Goal: Task Accomplishment & Management: Manage account settings

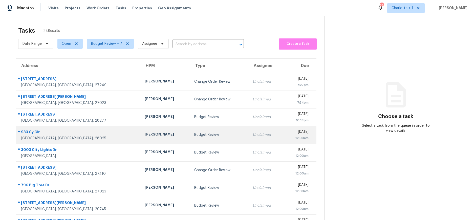
scroll to position [47, 0]
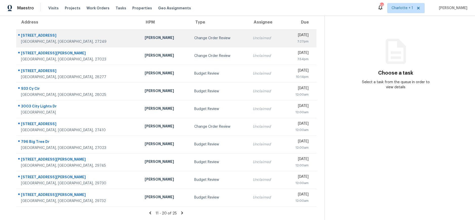
click at [194, 36] on div "Change Order Review" at bounding box center [219, 38] width 50 height 5
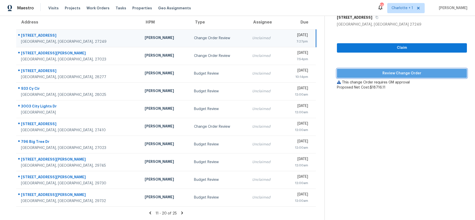
click at [384, 72] on span "Review Change Order" at bounding box center [402, 73] width 122 height 6
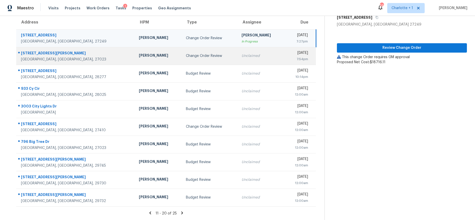
click at [139, 53] on div "[PERSON_NAME]" at bounding box center [158, 56] width 39 height 6
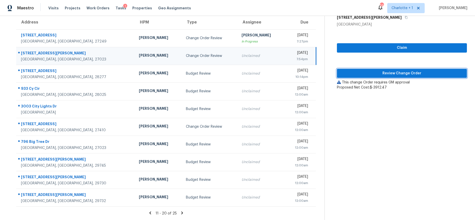
click at [384, 72] on span "Review Change Order" at bounding box center [402, 73] width 122 height 6
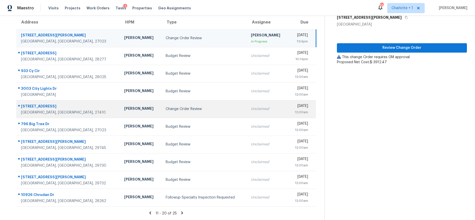
click at [171, 109] on td "Change Order Review" at bounding box center [204, 109] width 85 height 18
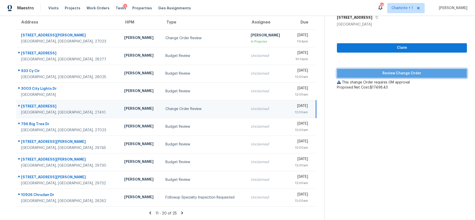
click at [415, 70] on span "Review Change Order" at bounding box center [402, 73] width 122 height 6
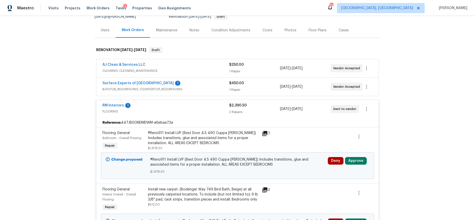
scroll to position [56, 0]
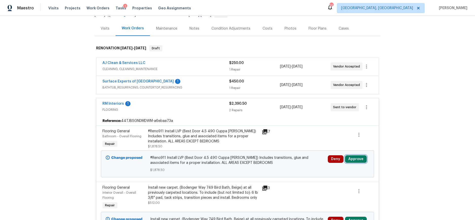
click at [359, 162] on button "Approve" at bounding box center [356, 159] width 22 height 8
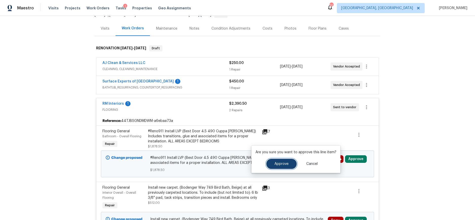
click at [280, 166] on button "Approve" at bounding box center [281, 164] width 30 height 10
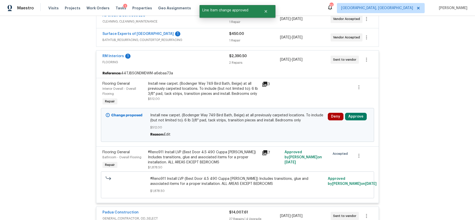
scroll to position [104, 0]
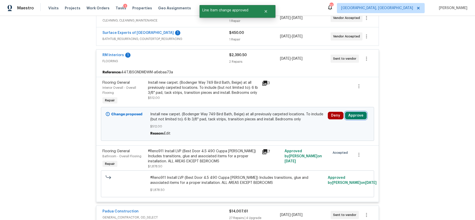
click at [348, 114] on button "Approve" at bounding box center [356, 116] width 22 height 8
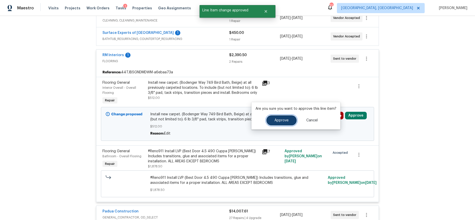
click at [284, 119] on span "Approve" at bounding box center [281, 121] width 14 height 4
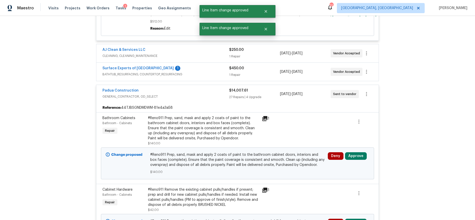
scroll to position [240, 0]
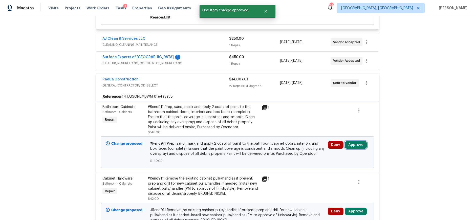
click at [354, 145] on button "Approve" at bounding box center [356, 145] width 22 height 8
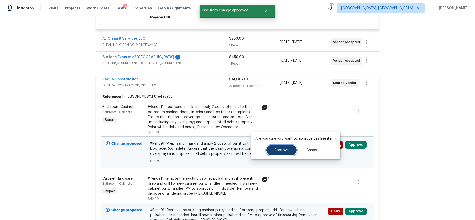
click at [281, 149] on span "Approve" at bounding box center [281, 150] width 14 height 4
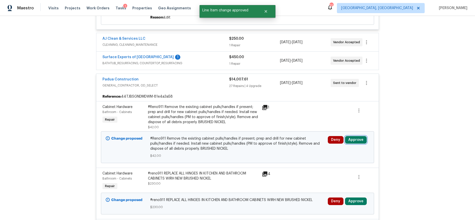
click at [348, 138] on button "Approve" at bounding box center [356, 140] width 22 height 8
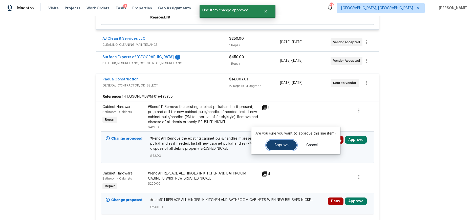
click at [287, 146] on button "Approve" at bounding box center [281, 145] width 30 height 10
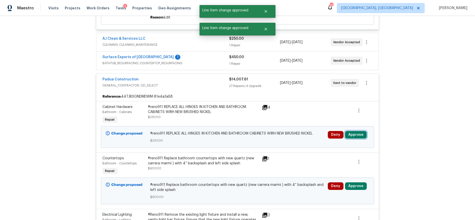
click at [354, 137] on button "Approve" at bounding box center [356, 135] width 22 height 8
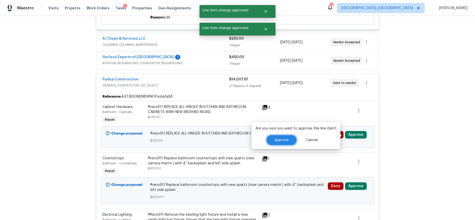
click at [276, 140] on span "Approve" at bounding box center [281, 140] width 14 height 4
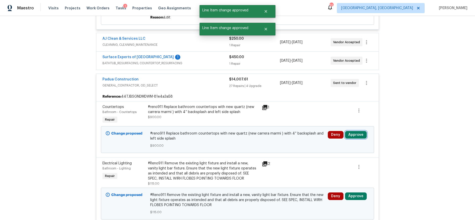
click at [351, 138] on button "Approve" at bounding box center [356, 135] width 22 height 8
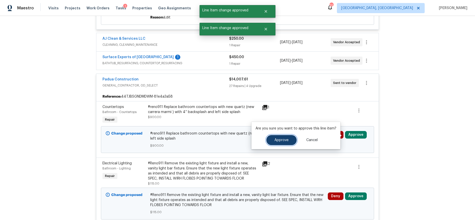
click at [277, 138] on span "Approve" at bounding box center [281, 140] width 14 height 4
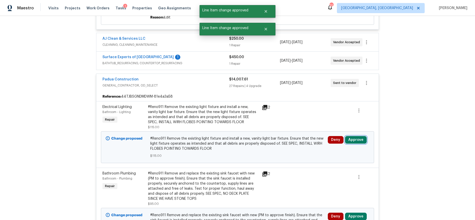
click at [353, 141] on button "Approve" at bounding box center [356, 140] width 22 height 8
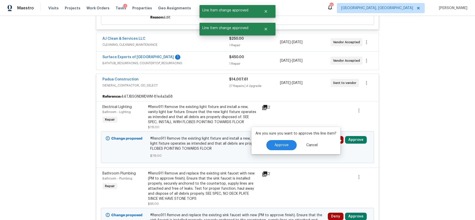
click at [293, 140] on div "Approve Cancel" at bounding box center [295, 145] width 81 height 10
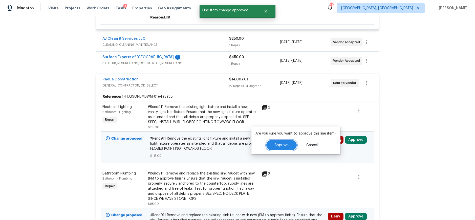
click at [291, 143] on button "Approve" at bounding box center [281, 145] width 30 height 10
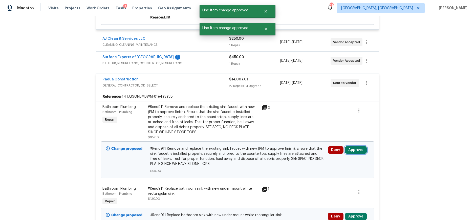
click at [354, 153] on button "Approve" at bounding box center [356, 150] width 22 height 8
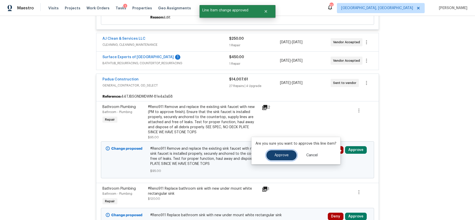
click at [270, 153] on button "Approve" at bounding box center [281, 155] width 30 height 10
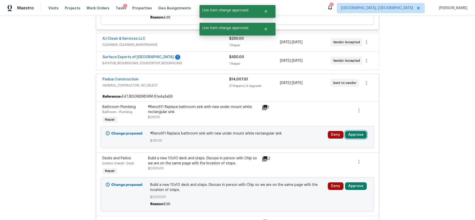
click at [352, 138] on button "Approve" at bounding box center [356, 135] width 22 height 8
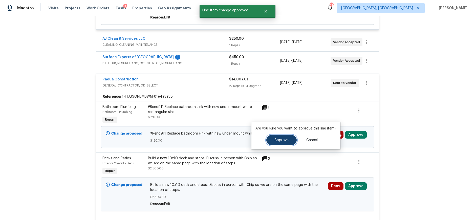
click at [284, 139] on span "Approve" at bounding box center [281, 140] width 14 height 4
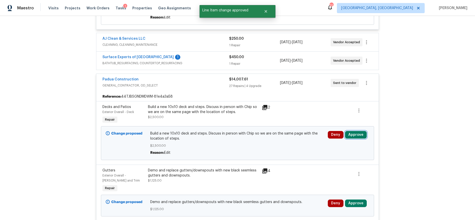
click at [346, 133] on button "Approve" at bounding box center [356, 135] width 22 height 8
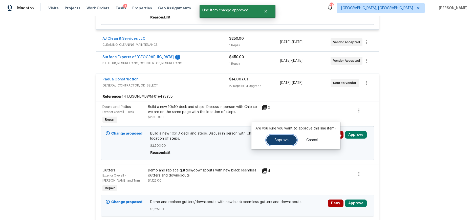
click at [271, 142] on button "Approve" at bounding box center [281, 140] width 30 height 10
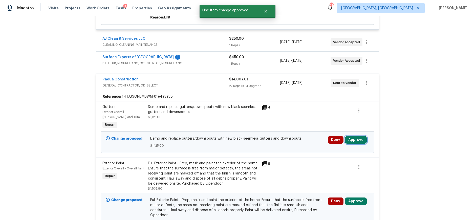
click at [351, 138] on button "Approve" at bounding box center [356, 140] width 22 height 8
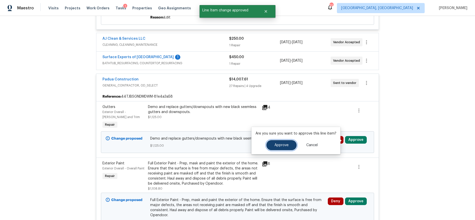
click at [282, 143] on span "Approve" at bounding box center [281, 145] width 14 height 4
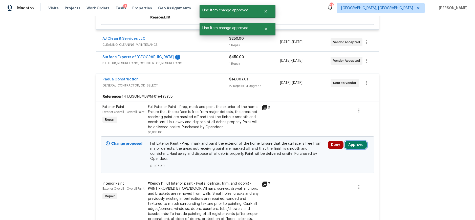
click at [354, 147] on button "Approve" at bounding box center [356, 145] width 22 height 8
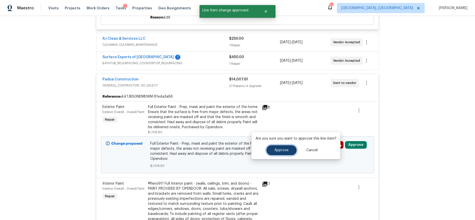
click at [285, 147] on button "Approve" at bounding box center [281, 150] width 30 height 10
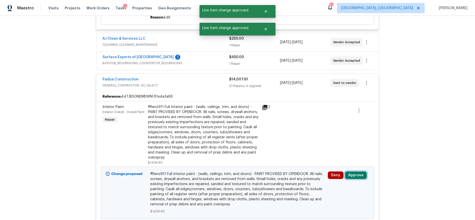
click at [352, 174] on button "Approve" at bounding box center [356, 175] width 22 height 8
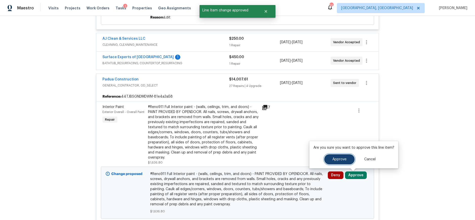
click at [332, 162] on button "Approve" at bounding box center [339, 159] width 30 height 10
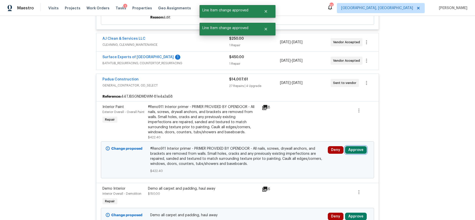
click at [350, 151] on button "Approve" at bounding box center [356, 150] width 22 height 8
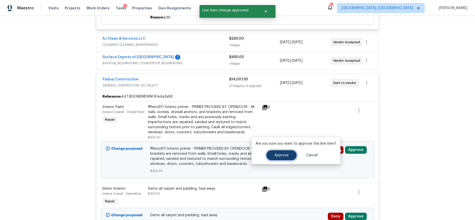
click at [288, 154] on button "Approve" at bounding box center [281, 155] width 30 height 10
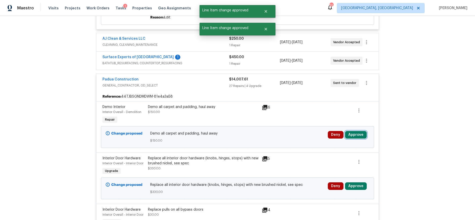
click at [358, 139] on button "Approve" at bounding box center [356, 135] width 22 height 8
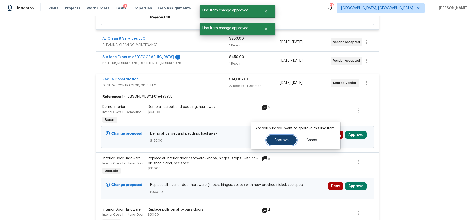
click at [287, 138] on span "Approve" at bounding box center [281, 140] width 14 height 4
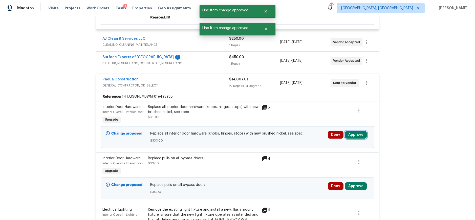
click at [354, 134] on button "Approve" at bounding box center [356, 135] width 22 height 8
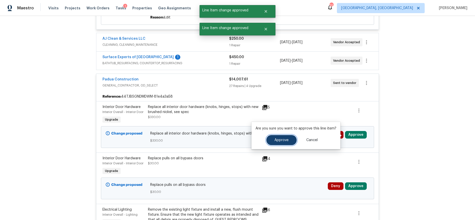
click at [293, 138] on button "Approve" at bounding box center [281, 140] width 30 height 10
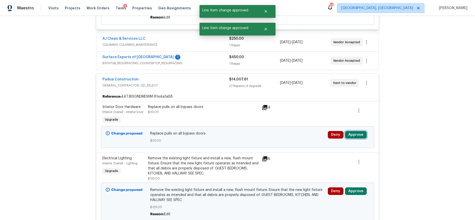
click at [351, 133] on button "Approve" at bounding box center [356, 135] width 22 height 8
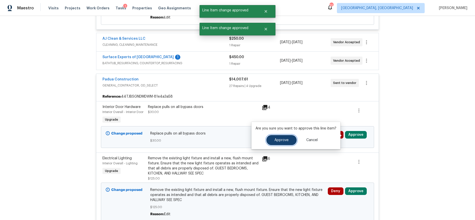
click at [288, 137] on button "Approve" at bounding box center [281, 140] width 30 height 10
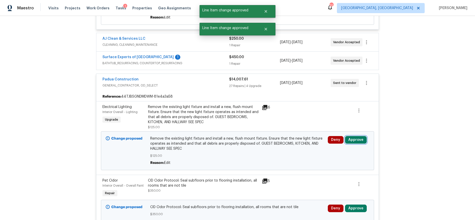
click at [351, 139] on button "Approve" at bounding box center [356, 140] width 22 height 8
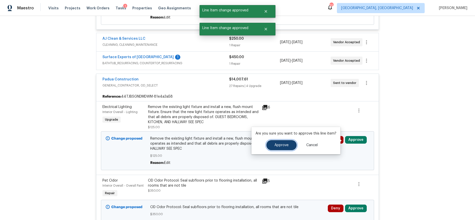
click at [289, 141] on button "Approve" at bounding box center [281, 145] width 30 height 10
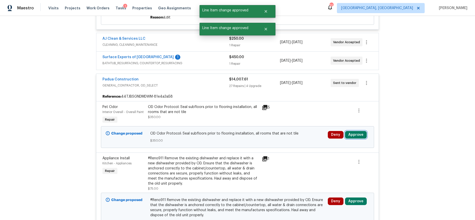
click at [347, 136] on button "Approve" at bounding box center [356, 135] width 22 height 8
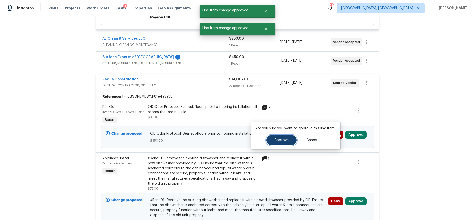
click at [278, 140] on span "Approve" at bounding box center [281, 140] width 14 height 4
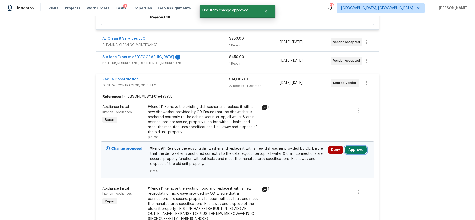
click at [350, 151] on button "Approve" at bounding box center [356, 150] width 22 height 8
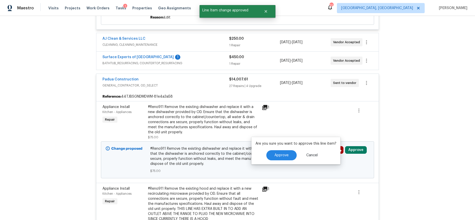
click at [350, 151] on button "Approve" at bounding box center [356, 150] width 22 height 8
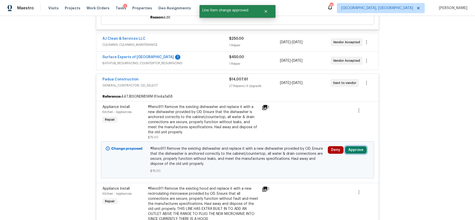
click at [352, 152] on button "Approve" at bounding box center [356, 150] width 22 height 8
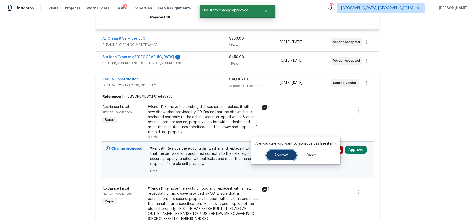
click at [293, 153] on button "Approve" at bounding box center [281, 155] width 30 height 10
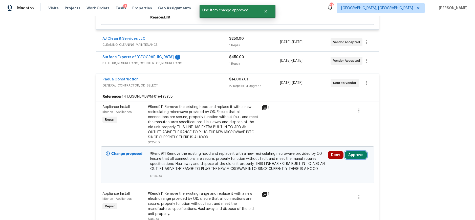
click at [350, 153] on button "Approve" at bounding box center [356, 155] width 22 height 8
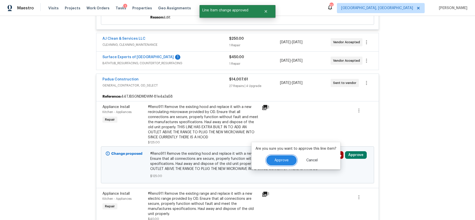
click at [284, 159] on span "Approve" at bounding box center [281, 160] width 14 height 4
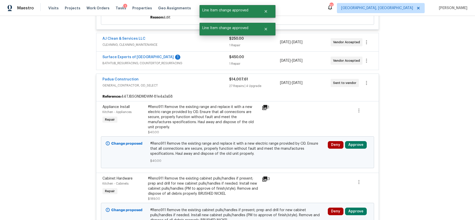
scroll to position [258, 0]
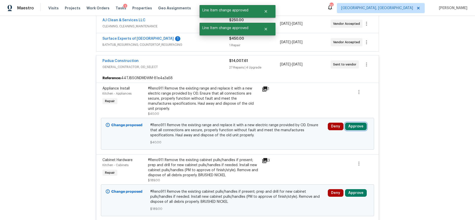
click at [354, 123] on button "Approve" at bounding box center [356, 127] width 22 height 8
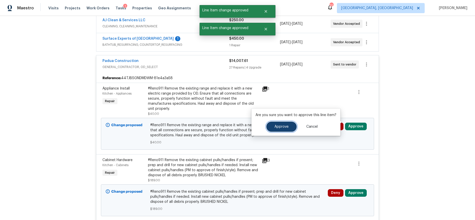
click at [268, 125] on button "Approve" at bounding box center [281, 127] width 30 height 10
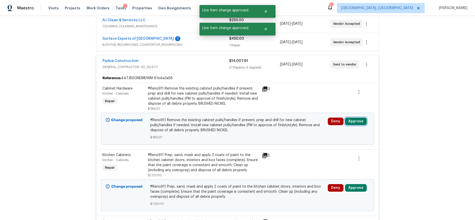
click at [353, 124] on button "Approve" at bounding box center [356, 122] width 22 height 8
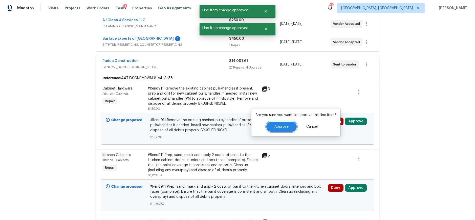
click at [281, 128] on span "Approve" at bounding box center [281, 127] width 14 height 4
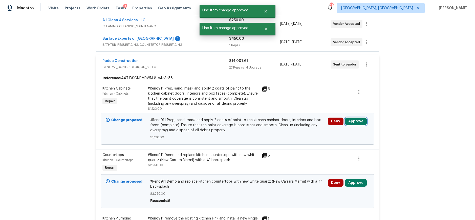
drag, startPoint x: 355, startPoint y: 121, endPoint x: 351, endPoint y: 121, distance: 3.8
click at [355, 121] on button "Approve" at bounding box center [356, 122] width 22 height 8
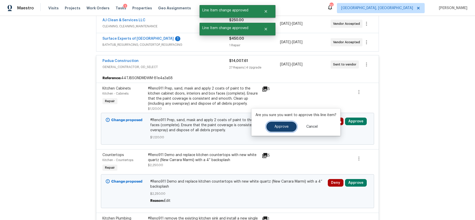
click at [273, 126] on button "Approve" at bounding box center [281, 127] width 30 height 10
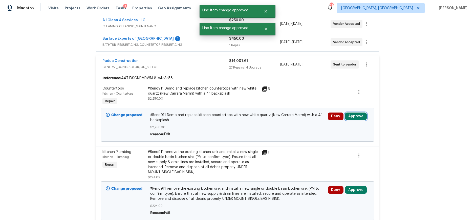
click at [355, 119] on button "Approve" at bounding box center [356, 116] width 22 height 8
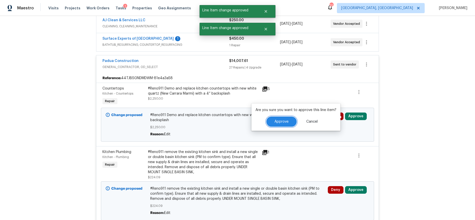
click at [281, 121] on span "Approve" at bounding box center [281, 122] width 14 height 4
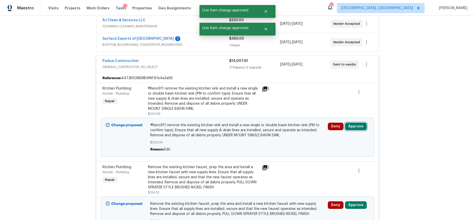
click at [356, 125] on button "Approve" at bounding box center [356, 127] width 22 height 8
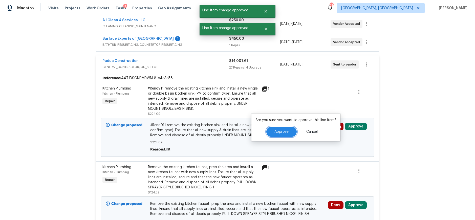
click at [284, 128] on button "Approve" at bounding box center [281, 132] width 30 height 10
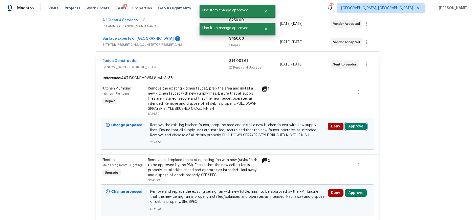
drag, startPoint x: 354, startPoint y: 128, endPoint x: 350, endPoint y: 128, distance: 3.8
click at [354, 128] on button "Approve" at bounding box center [356, 127] width 22 height 8
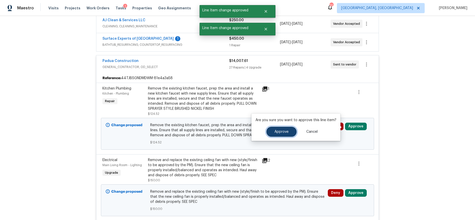
click at [266, 128] on button "Approve" at bounding box center [281, 132] width 30 height 10
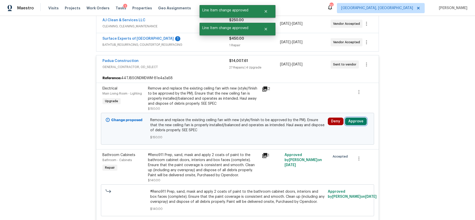
click at [353, 124] on button "Approve" at bounding box center [356, 122] width 22 height 8
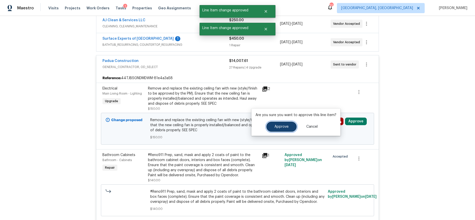
click at [292, 126] on button "Approve" at bounding box center [281, 127] width 30 height 10
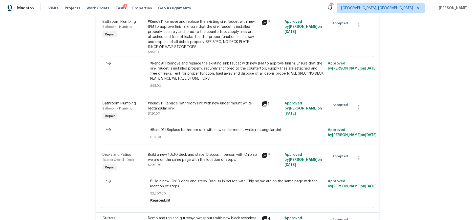
scroll to position [604, 0]
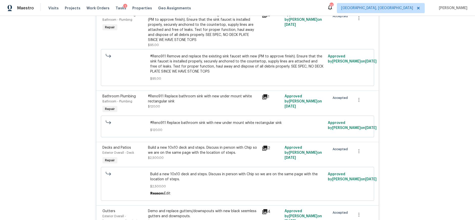
click at [262, 148] on icon at bounding box center [264, 148] width 5 height 5
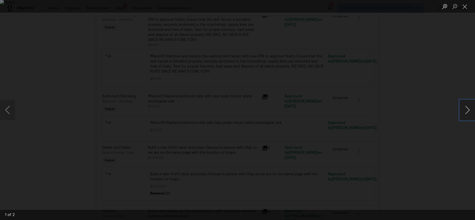
click at [469, 110] on button "Next image" at bounding box center [467, 110] width 15 height 20
click at [431, 80] on div "Lightbox" at bounding box center [237, 110] width 475 height 220
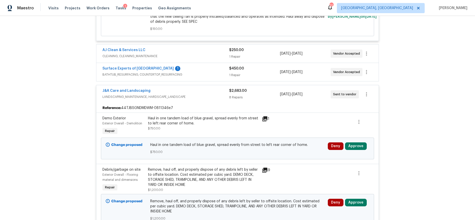
scroll to position [2217, 0]
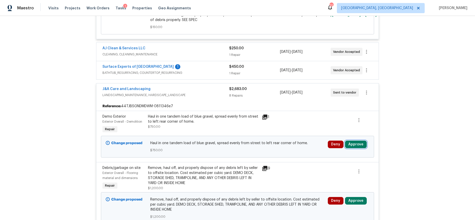
click at [349, 141] on button "Approve" at bounding box center [356, 145] width 22 height 8
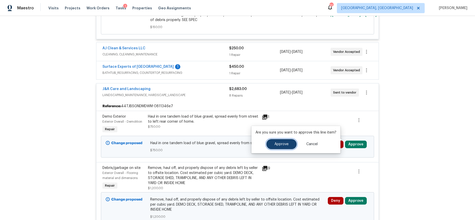
click at [288, 142] on button "Approve" at bounding box center [281, 144] width 30 height 10
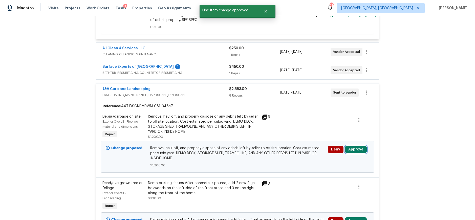
drag, startPoint x: 355, startPoint y: 144, endPoint x: 353, endPoint y: 144, distance: 2.8
click at [355, 146] on button "Approve" at bounding box center [356, 150] width 22 height 8
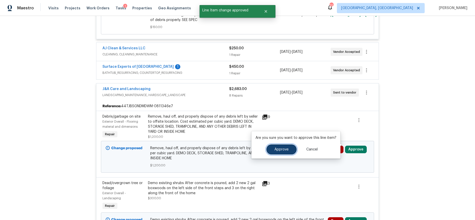
click at [285, 146] on button "Approve" at bounding box center [281, 149] width 30 height 10
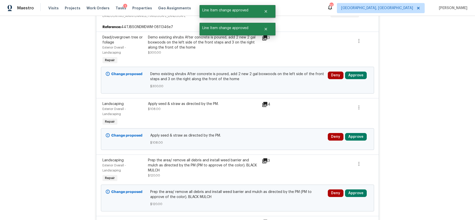
scroll to position [2296, 0]
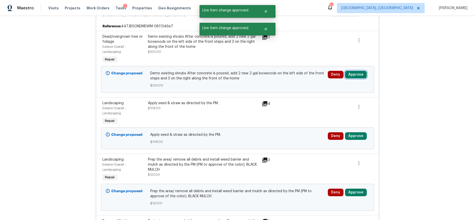
click at [352, 71] on button "Approve" at bounding box center [356, 75] width 22 height 8
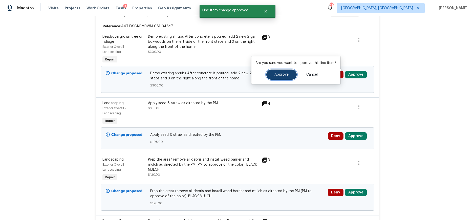
click at [285, 71] on button "Approve" at bounding box center [281, 75] width 30 height 10
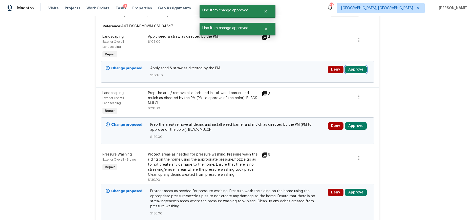
click at [354, 66] on button "Approve" at bounding box center [356, 70] width 22 height 8
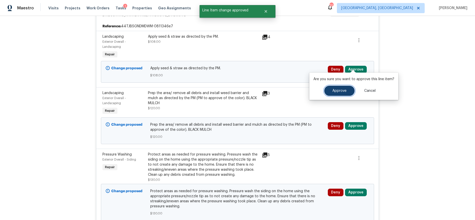
click at [328, 89] on button "Approve" at bounding box center [339, 91] width 30 height 10
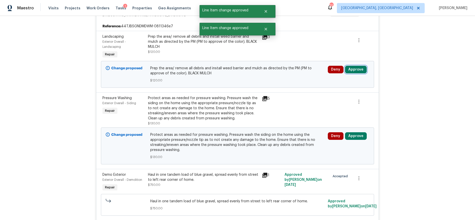
click at [351, 66] on button "Approve" at bounding box center [356, 70] width 22 height 8
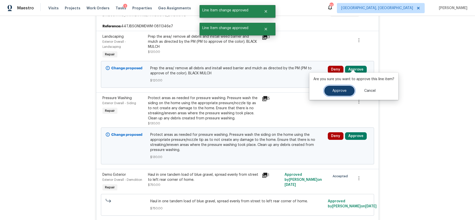
click at [334, 92] on span "Approve" at bounding box center [339, 91] width 14 height 4
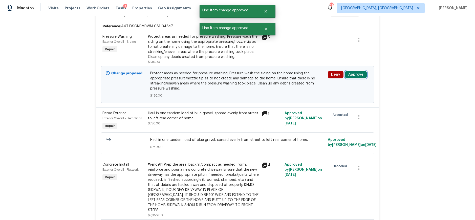
click at [355, 71] on button "Approve" at bounding box center [356, 75] width 22 height 8
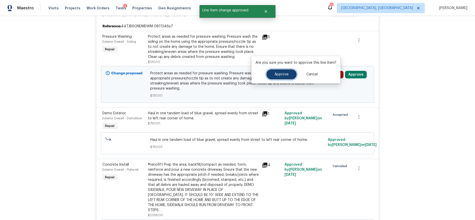
click at [287, 73] on span "Approve" at bounding box center [281, 75] width 14 height 4
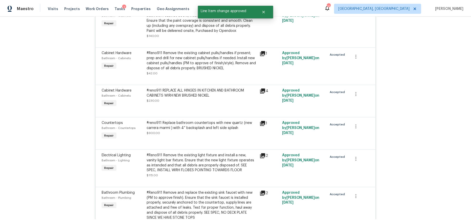
scroll to position [0, 0]
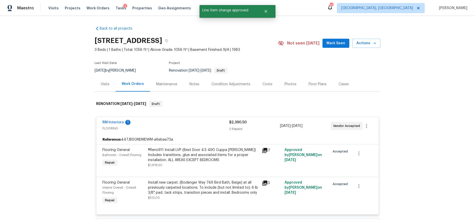
click at [273, 85] on div "Costs" at bounding box center [267, 84] width 22 height 15
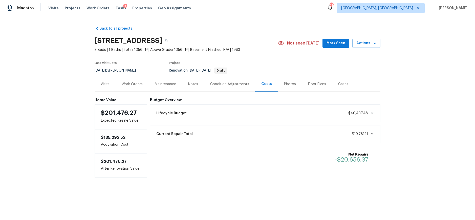
drag, startPoint x: 190, startPoint y: 81, endPoint x: 193, endPoint y: 81, distance: 3.3
click at [190, 81] on div "Notes" at bounding box center [193, 84] width 22 height 15
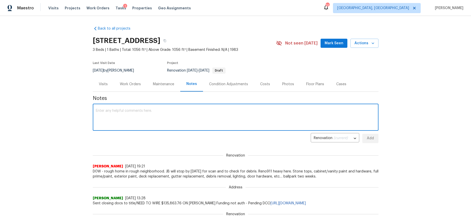
click at [147, 116] on textarea at bounding box center [236, 118] width 280 height 18
type textarea "CO's approved"
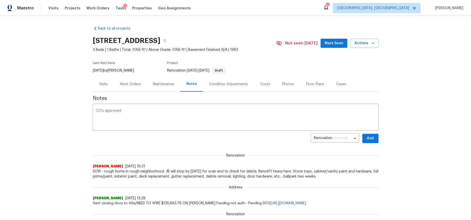
click at [379, 138] on div "Back to all projects 709 Broad St, Gibsonville, NC 27249 3 Beds | 1 Baths | Tot…" at bounding box center [235, 118] width 471 height 204
click at [373, 138] on button "Add" at bounding box center [370, 138] width 16 height 9
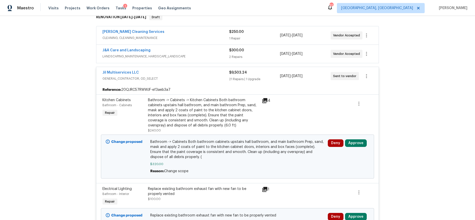
scroll to position [88, 0]
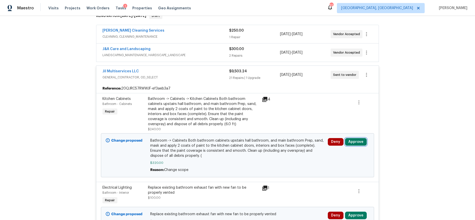
click at [361, 142] on button "Approve" at bounding box center [356, 142] width 22 height 8
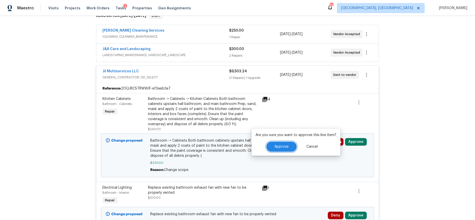
click at [281, 145] on span "Approve" at bounding box center [281, 147] width 14 height 4
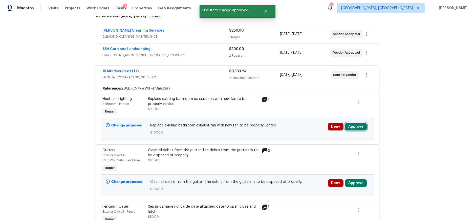
click at [358, 127] on button "Approve" at bounding box center [356, 127] width 22 height 8
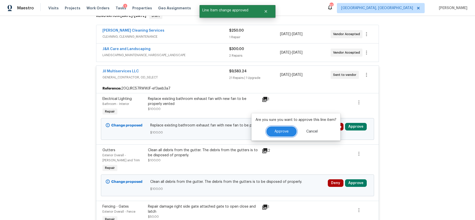
click at [280, 132] on span "Approve" at bounding box center [281, 132] width 14 height 4
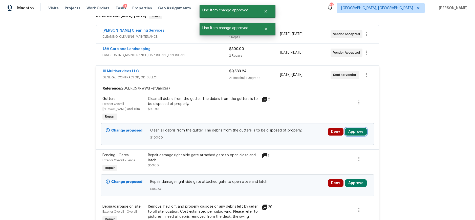
click at [355, 131] on button "Approve" at bounding box center [356, 132] width 22 height 8
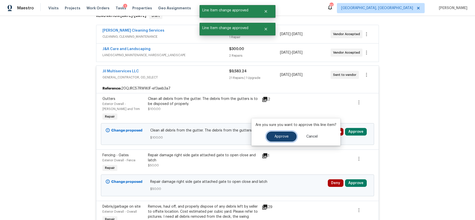
click at [269, 133] on button "Approve" at bounding box center [281, 136] width 30 height 10
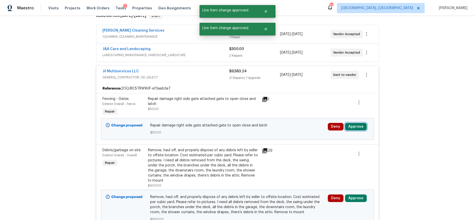
click at [352, 128] on button "Approve" at bounding box center [356, 127] width 22 height 8
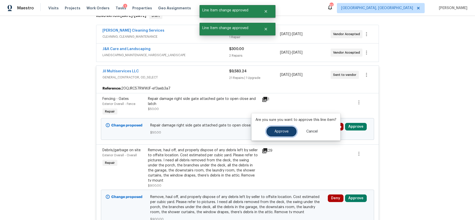
click at [284, 132] on span "Approve" at bounding box center [281, 132] width 14 height 4
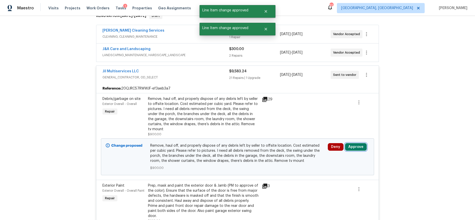
click at [349, 146] on button "Approve" at bounding box center [356, 147] width 22 height 8
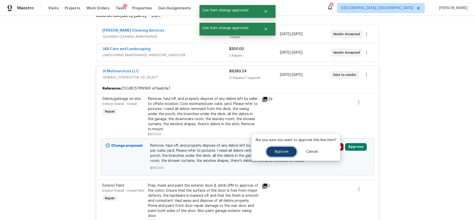
click at [290, 149] on button "Approve" at bounding box center [281, 152] width 30 height 10
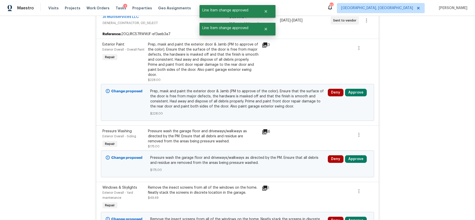
scroll to position [151, 0]
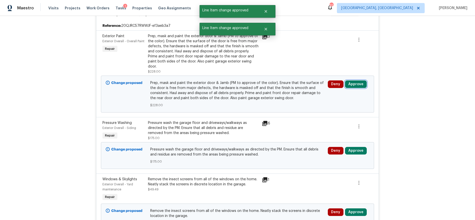
click at [359, 81] on button "Approve" at bounding box center [356, 84] width 22 height 8
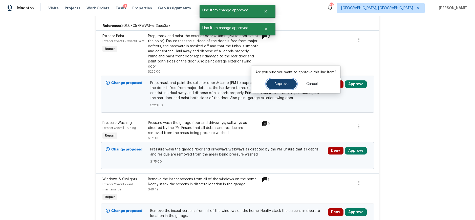
click at [285, 84] on span "Approve" at bounding box center [281, 84] width 14 height 4
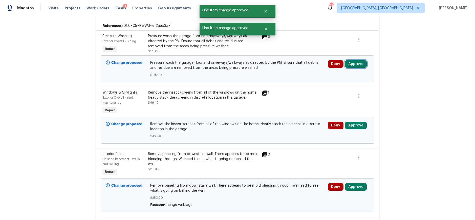
click at [355, 66] on button "Approve" at bounding box center [356, 64] width 22 height 8
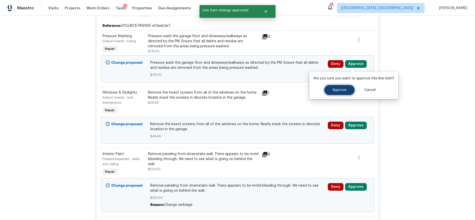
click at [332, 91] on span "Approve" at bounding box center [339, 90] width 14 height 4
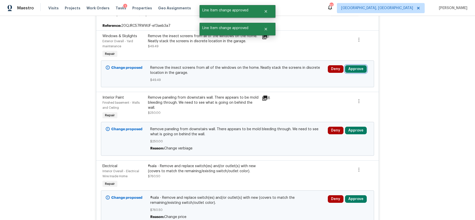
click at [355, 68] on button "Approve" at bounding box center [356, 69] width 22 height 8
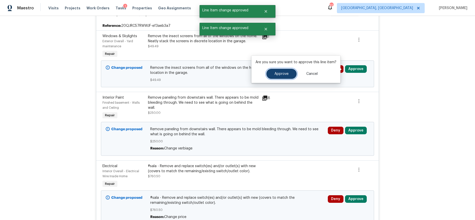
click at [287, 73] on span "Approve" at bounding box center [281, 74] width 14 height 4
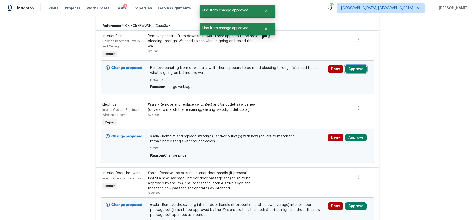
click at [352, 73] on button "Approve" at bounding box center [356, 69] width 22 height 8
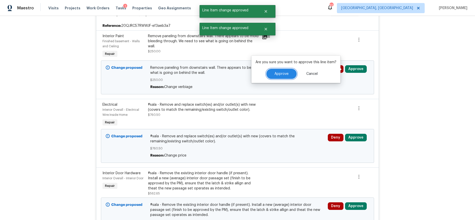
click at [278, 72] on span "Approve" at bounding box center [281, 74] width 14 height 4
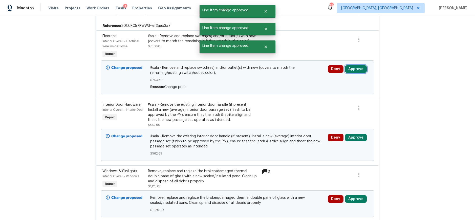
click at [359, 71] on button "Approve" at bounding box center [356, 69] width 22 height 8
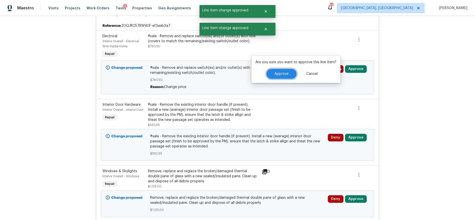
click at [288, 72] on button "Approve" at bounding box center [281, 74] width 30 height 10
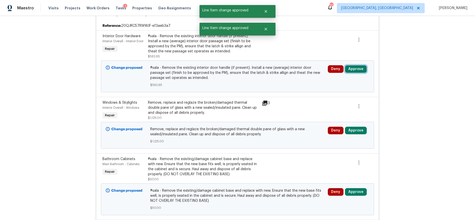
click at [352, 70] on button "Approve" at bounding box center [356, 69] width 22 height 8
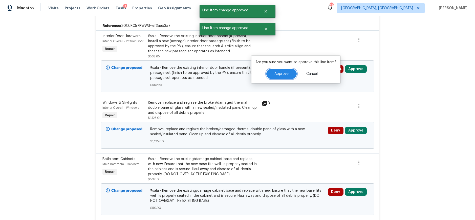
click at [288, 74] on button "Approve" at bounding box center [281, 74] width 30 height 10
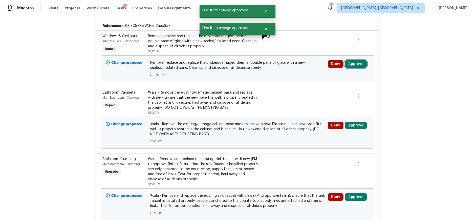
click at [353, 65] on button "Approve" at bounding box center [356, 64] width 22 height 8
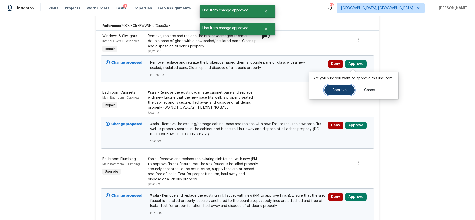
click at [333, 89] on span "Approve" at bounding box center [339, 90] width 14 height 4
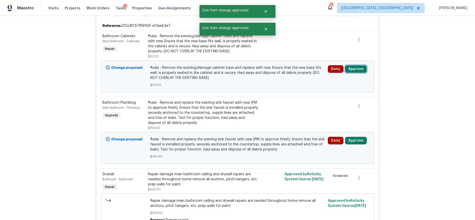
click at [353, 65] on button "Approve" at bounding box center [356, 69] width 22 height 8
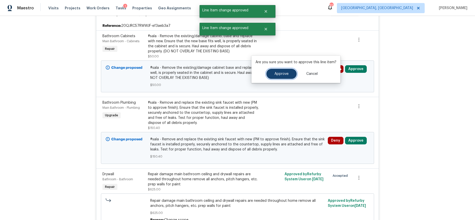
click at [286, 72] on span "Approve" at bounding box center [281, 74] width 14 height 4
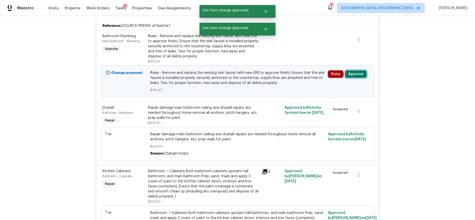
click at [353, 71] on button "Approve" at bounding box center [356, 74] width 22 height 8
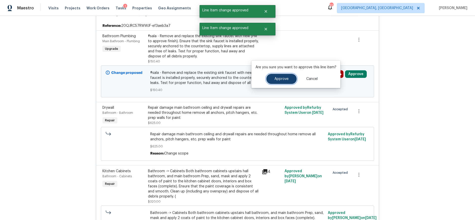
click at [284, 79] on span "Approve" at bounding box center [281, 79] width 14 height 4
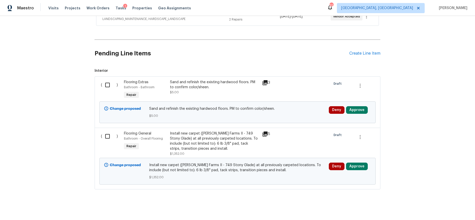
scroll to position [1550, 0]
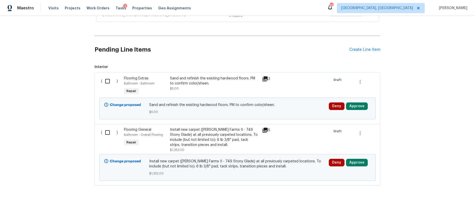
click at [266, 76] on div "3" at bounding box center [272, 79] width 20 height 6
click at [263, 76] on icon at bounding box center [265, 79] width 6 height 6
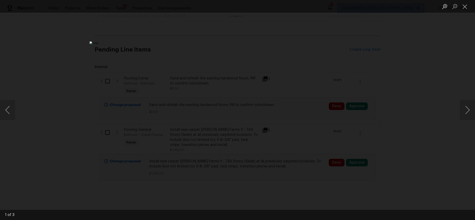
click at [361, 99] on div "Lightbox" at bounding box center [237, 110] width 475 height 220
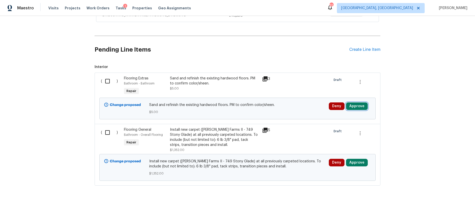
click at [355, 102] on button "Approve" at bounding box center [357, 106] width 22 height 8
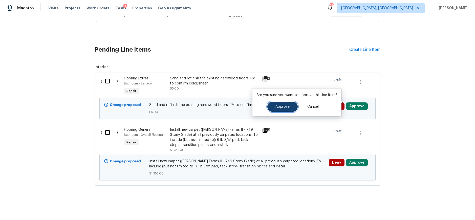
click at [275, 106] on span "Approve" at bounding box center [282, 107] width 14 height 4
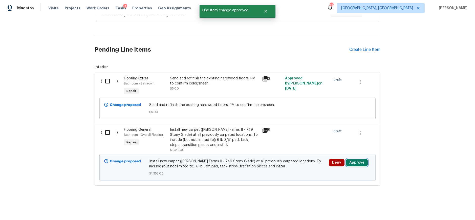
click at [356, 162] on button "Approve" at bounding box center [357, 163] width 22 height 8
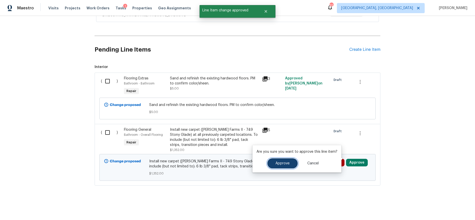
click at [284, 165] on span "Approve" at bounding box center [282, 164] width 14 height 4
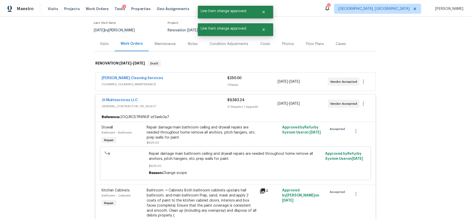
scroll to position [0, 0]
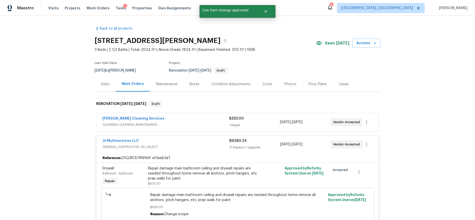
click at [262, 86] on div "Costs" at bounding box center [267, 84] width 10 height 5
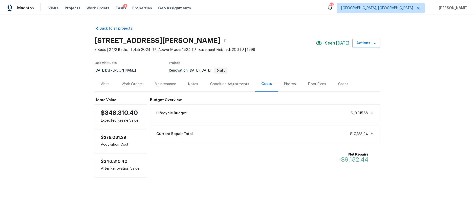
click at [188, 83] on div "Notes" at bounding box center [193, 84] width 10 height 5
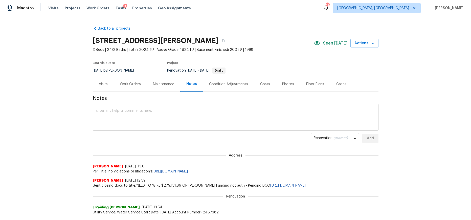
click at [194, 116] on textarea at bounding box center [236, 118] width 280 height 18
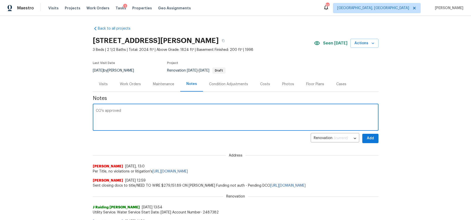
type textarea "CO's approved"
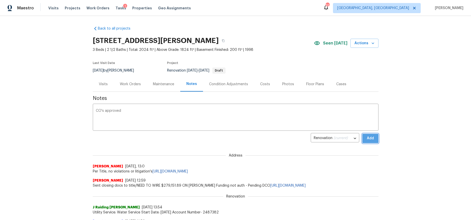
click at [370, 140] on span "Add" at bounding box center [370, 138] width 8 height 6
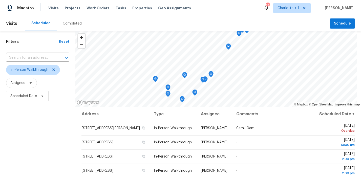
click at [135, 15] on div "Maestro Visits Projects Work Orders Tasks Properties Geo Assignments 59 Charlot…" at bounding box center [180, 8] width 361 height 16
click at [76, 10] on span "Projects" at bounding box center [73, 8] width 16 height 5
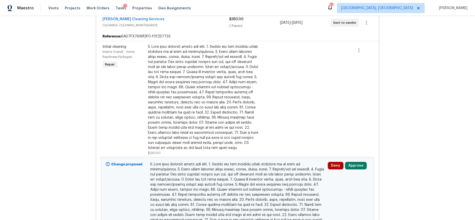
scroll to position [157, 0]
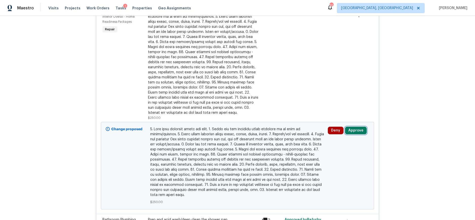
click at [358, 128] on button "Approve" at bounding box center [356, 131] width 22 height 8
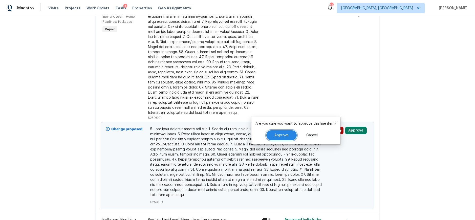
click at [277, 136] on span "Approve" at bounding box center [281, 135] width 14 height 4
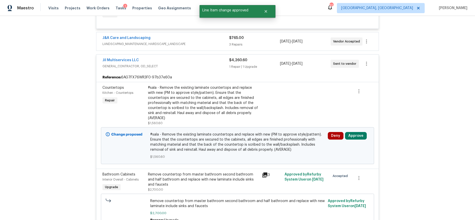
scroll to position [380, 0]
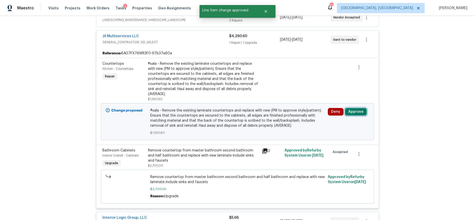
click at [350, 108] on button "Approve" at bounding box center [356, 112] width 22 height 8
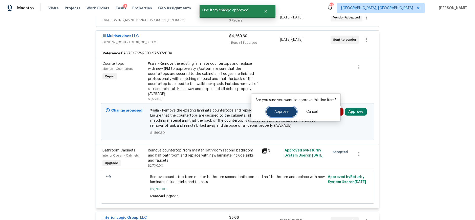
click at [271, 110] on button "Approve" at bounding box center [281, 112] width 30 height 10
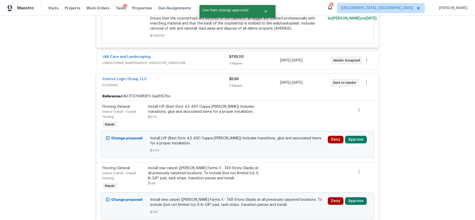
scroll to position [521, 0]
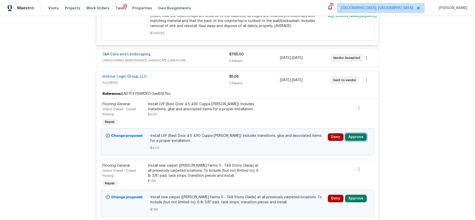
click at [356, 133] on button "Approve" at bounding box center [356, 137] width 22 height 8
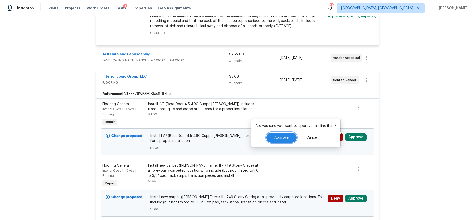
click at [280, 134] on button "Approve" at bounding box center [281, 137] width 30 height 10
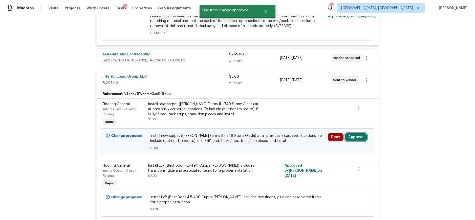
click at [359, 134] on button "Approve" at bounding box center [356, 137] width 22 height 8
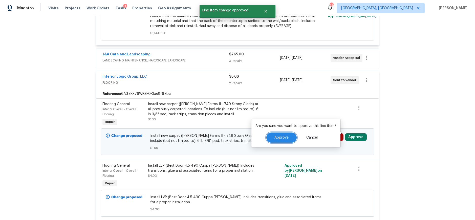
click at [286, 137] on span "Approve" at bounding box center [281, 138] width 14 height 4
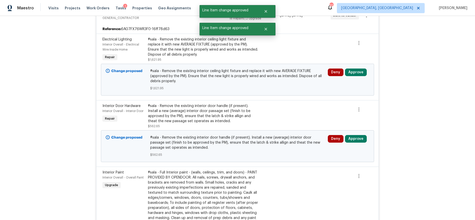
scroll to position [713, 0]
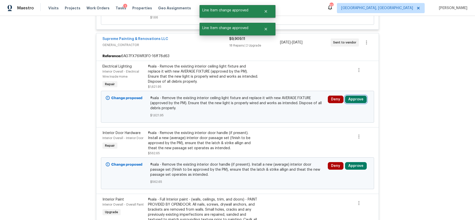
click at [355, 96] on button "Approve" at bounding box center [356, 100] width 22 height 8
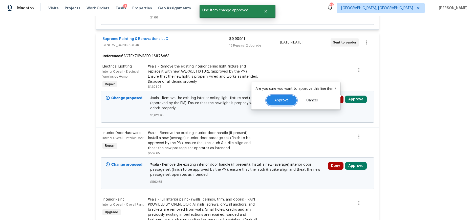
click at [292, 98] on button "Approve" at bounding box center [281, 100] width 30 height 10
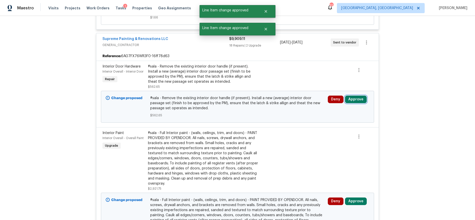
click at [357, 96] on button "Approve" at bounding box center [356, 100] width 22 height 8
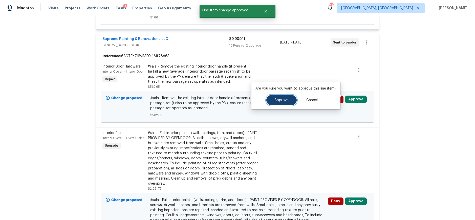
click at [283, 98] on button "Approve" at bounding box center [281, 100] width 30 height 10
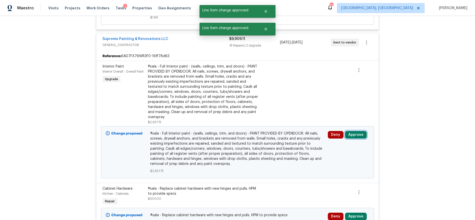
click at [350, 131] on button "Approve" at bounding box center [356, 135] width 22 height 8
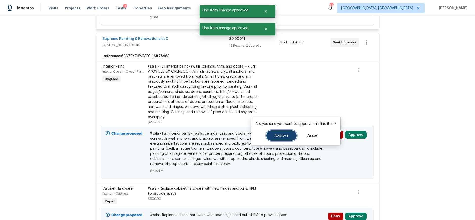
click at [285, 136] on span "Approve" at bounding box center [281, 136] width 14 height 4
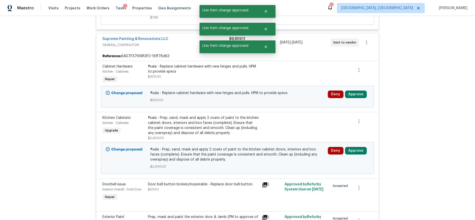
scroll to position [733, 0]
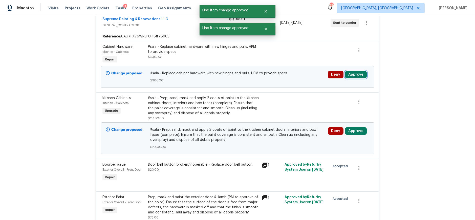
click at [352, 72] on button "Approve" at bounding box center [356, 75] width 22 height 8
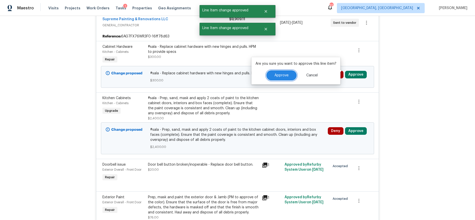
click at [288, 73] on button "Approve" at bounding box center [281, 75] width 30 height 10
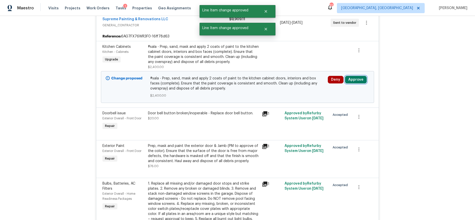
click at [352, 76] on button "Approve" at bounding box center [356, 80] width 22 height 8
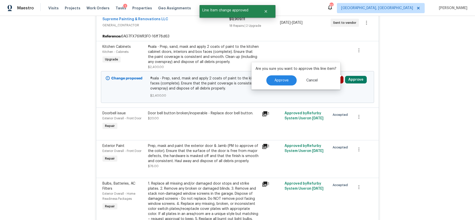
click at [298, 77] on div "Approve Cancel" at bounding box center [295, 80] width 81 height 10
click at [286, 78] on button "Approve" at bounding box center [281, 80] width 30 height 10
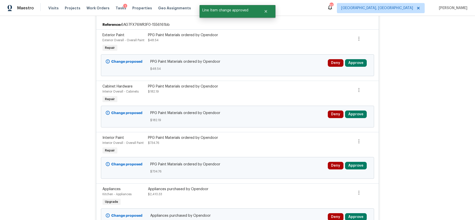
scroll to position [1773, 0]
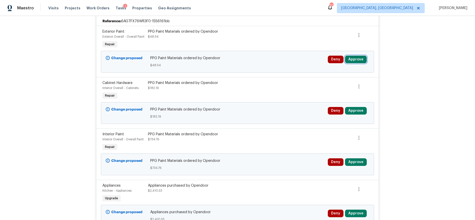
click at [357, 56] on button "Approve" at bounding box center [356, 60] width 22 height 8
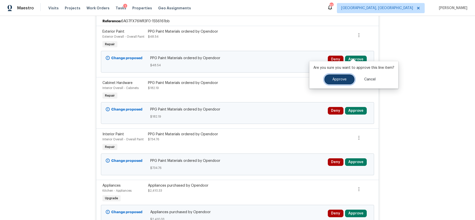
click at [328, 80] on button "Approve" at bounding box center [339, 79] width 30 height 10
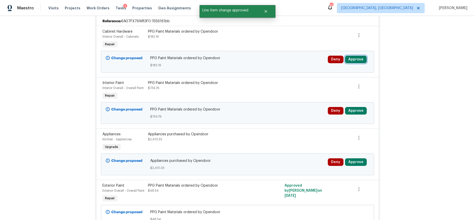
click at [355, 56] on button "Approve" at bounding box center [356, 60] width 22 height 8
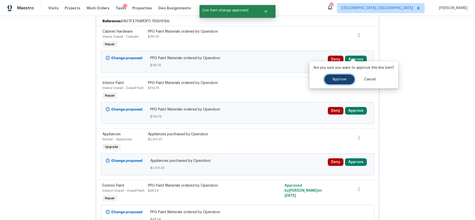
click at [331, 79] on button "Approve" at bounding box center [339, 79] width 30 height 10
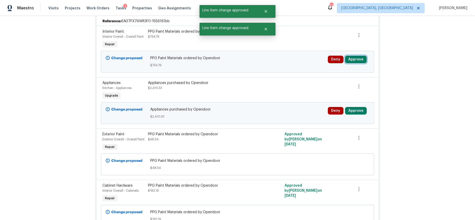
click at [354, 56] on button "Approve" at bounding box center [356, 60] width 22 height 8
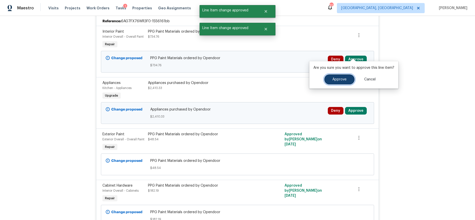
click at [334, 77] on button "Approve" at bounding box center [339, 79] width 30 height 10
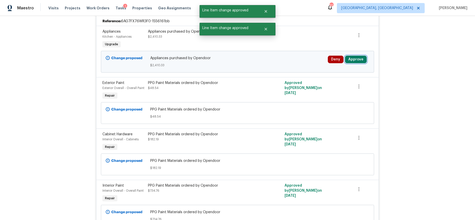
click at [353, 56] on button "Approve" at bounding box center [356, 60] width 22 height 8
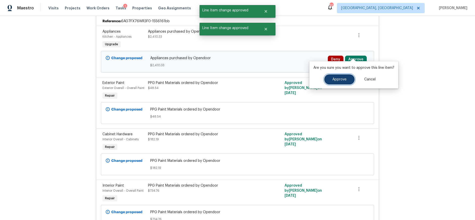
click at [336, 78] on span "Approve" at bounding box center [339, 80] width 14 height 4
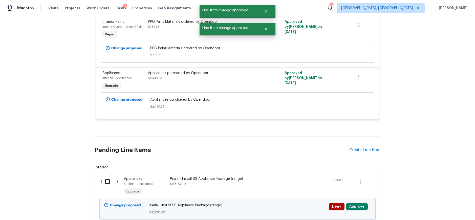
scroll to position [1922, 0]
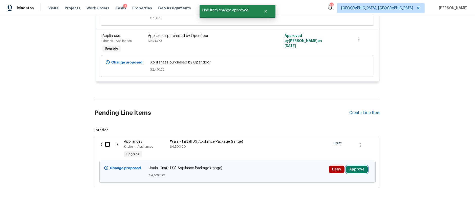
click at [355, 166] on button "Approve" at bounding box center [357, 170] width 22 height 8
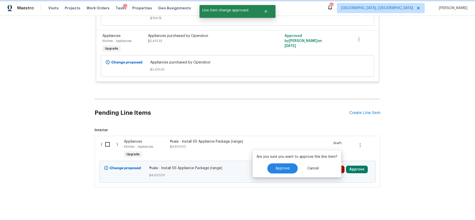
click at [296, 164] on div "Approve Cancel" at bounding box center [296, 168] width 81 height 10
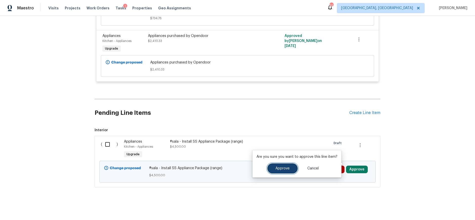
click at [292, 165] on button "Approve" at bounding box center [282, 168] width 30 height 10
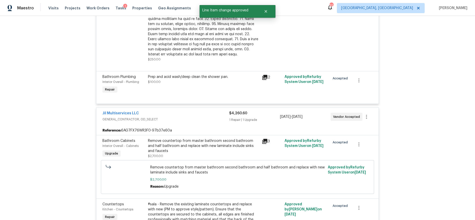
scroll to position [0, 0]
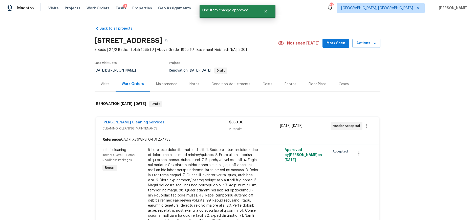
click at [265, 88] on div "Costs" at bounding box center [267, 84] width 22 height 15
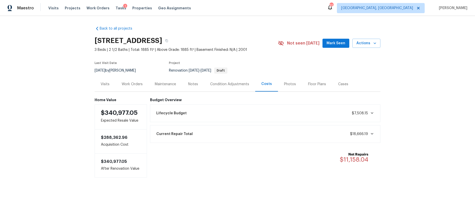
click at [133, 87] on div "Work Orders" at bounding box center [132, 84] width 33 height 15
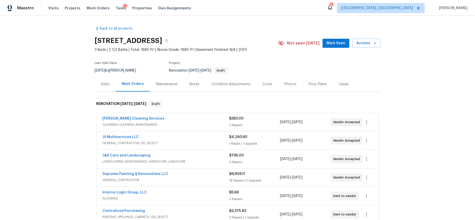
click at [101, 84] on div "Visits" at bounding box center [105, 84] width 9 height 5
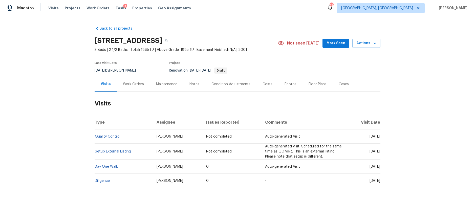
scroll to position [6, 0]
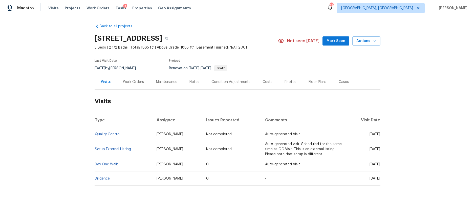
click at [53, 137] on div "Back to all projects 5194 Ashgrove Dr, Greensboro, NC 27410 3 Beds | 2 1/2 Bath…" at bounding box center [237, 118] width 475 height 204
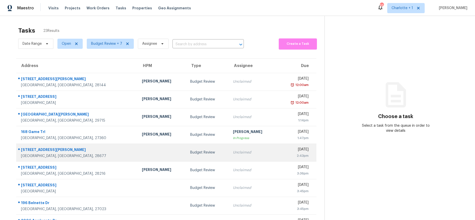
scroll to position [47, 0]
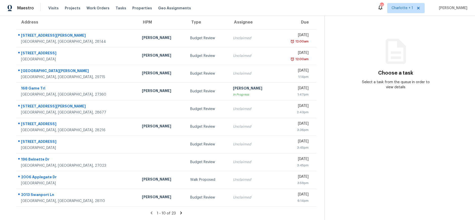
click at [180, 211] on icon at bounding box center [181, 212] width 2 height 3
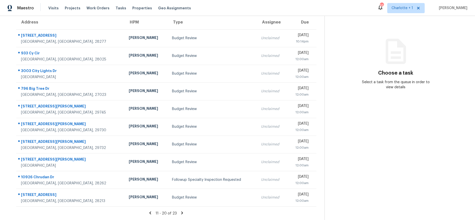
click at [180, 211] on icon at bounding box center [182, 213] width 5 height 5
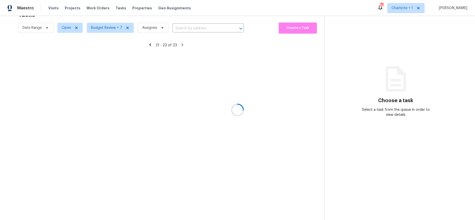
scroll to position [20, 0]
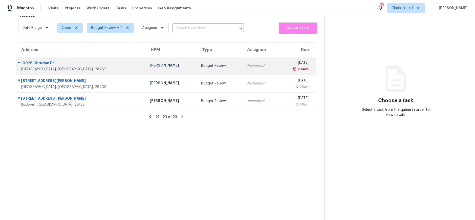
click at [84, 57] on td "[STREET_ADDRESS][PERSON_NAME]" at bounding box center [80, 66] width 129 height 18
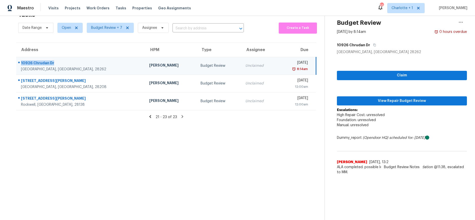
click at [81, 62] on div "10926 Chrudan Dr" at bounding box center [81, 63] width 120 height 6
click at [145, 69] on td "[PERSON_NAME]" at bounding box center [170, 66] width 51 height 18
click at [149, 64] on div "[PERSON_NAME]" at bounding box center [170, 66] width 43 height 6
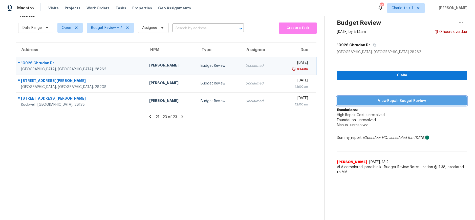
click at [361, 98] on span "View Repair Budget Review" at bounding box center [402, 101] width 122 height 6
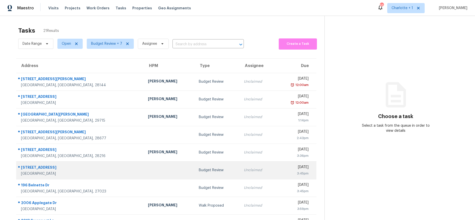
scroll to position [47, 0]
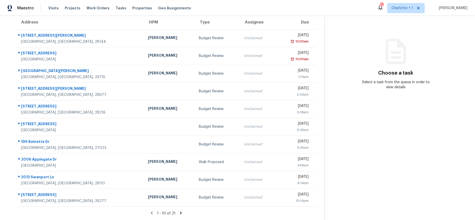
click at [177, 207] on section "Tasks 21 Results Date Range Open Budget Review + 7 Assignee ​ Create a Task Add…" at bounding box center [166, 100] width 316 height 239
click at [178, 211] on icon at bounding box center [180, 213] width 5 height 5
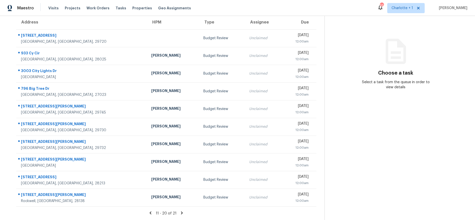
click at [179, 211] on icon at bounding box center [181, 213] width 5 height 5
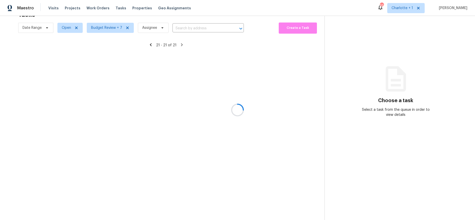
scroll to position [20, 0]
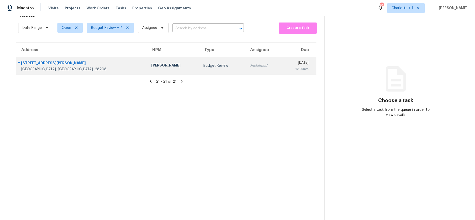
click at [147, 58] on td "[PERSON_NAME]" at bounding box center [173, 66] width 52 height 18
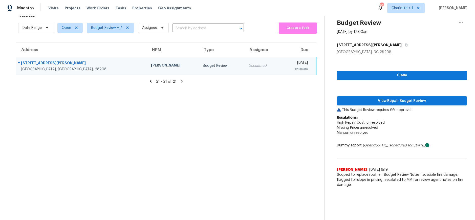
click at [285, 67] on div "12:00am" at bounding box center [296, 68] width 23 height 5
click at [384, 99] on span "View Repair Budget Review" at bounding box center [402, 101] width 122 height 6
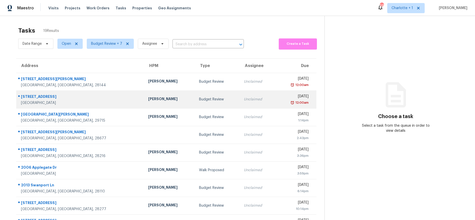
scroll to position [47, 0]
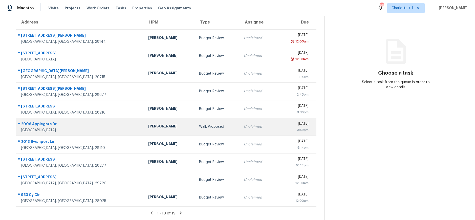
click at [148, 125] on div "[PERSON_NAME]" at bounding box center [169, 127] width 43 height 6
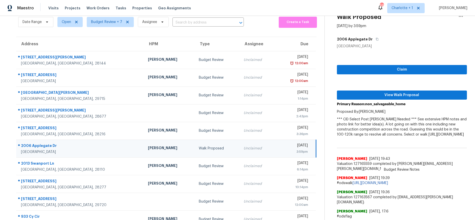
scroll to position [0, 0]
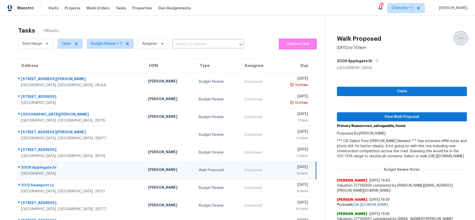
click at [458, 37] on icon "button" at bounding box center [461, 38] width 6 height 6
click at [419, 38] on div "Cancel this task" at bounding box center [427, 39] width 39 height 5
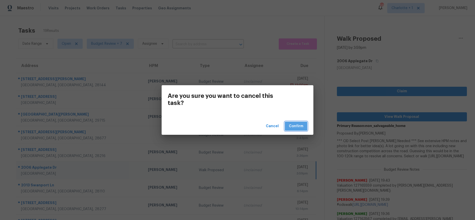
click at [294, 125] on span "Confirm" at bounding box center [296, 126] width 14 height 6
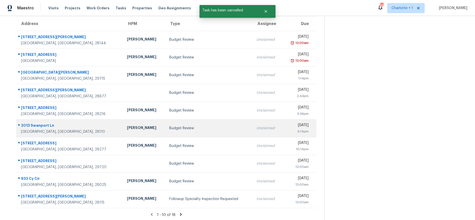
scroll to position [47, 0]
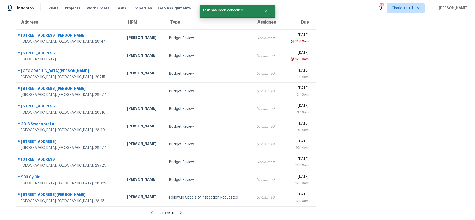
click at [179, 211] on icon at bounding box center [180, 213] width 5 height 5
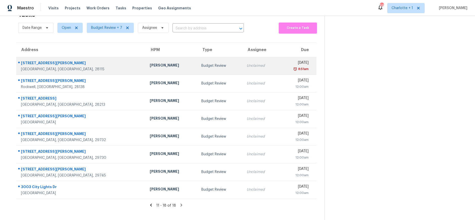
click at [146, 66] on td "[PERSON_NAME]" at bounding box center [172, 66] width 52 height 18
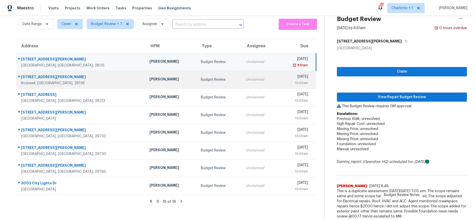
scroll to position [25, 0]
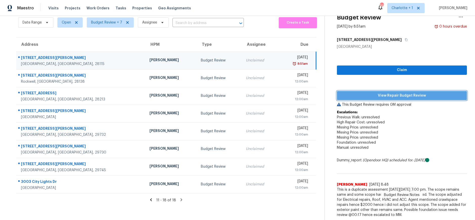
click at [385, 93] on span "View Repair Budget Review" at bounding box center [402, 96] width 122 height 6
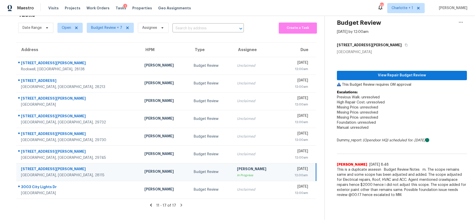
scroll to position [20, 0]
click at [367, 72] on span "View Repair Budget Review" at bounding box center [402, 75] width 122 height 6
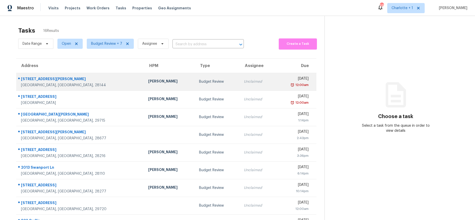
click at [144, 90] on td "[PERSON_NAME]" at bounding box center [169, 82] width 51 height 18
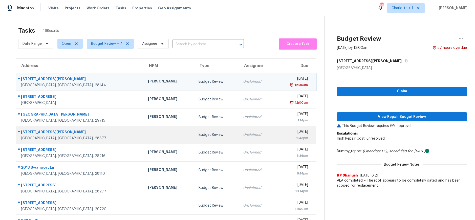
scroll to position [47, 0]
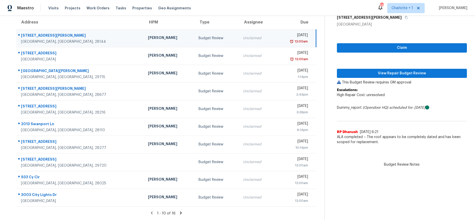
click at [239, 38] on td "Unclaimed" at bounding box center [257, 38] width 36 height 18
click at [198, 36] on div "Budget Review" at bounding box center [216, 38] width 36 height 5
click at [405, 70] on span "View Repair Budget Review" at bounding box center [402, 73] width 122 height 6
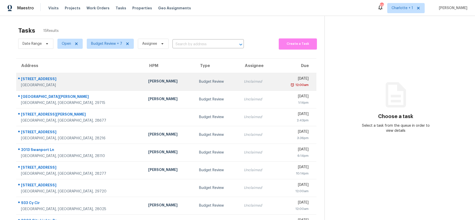
click at [144, 74] on td "[PERSON_NAME]" at bounding box center [169, 82] width 51 height 18
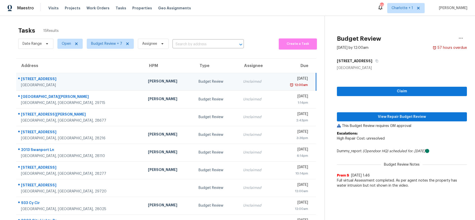
click at [144, 74] on td "[PERSON_NAME]" at bounding box center [169, 82] width 51 height 18
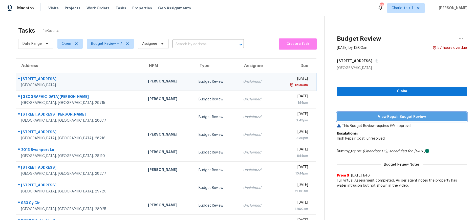
click at [353, 119] on span "View Repair Budget Review" at bounding box center [402, 117] width 122 height 6
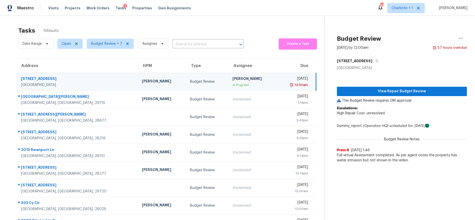
click at [142, 82] on div "[PERSON_NAME]" at bounding box center [162, 82] width 40 height 6
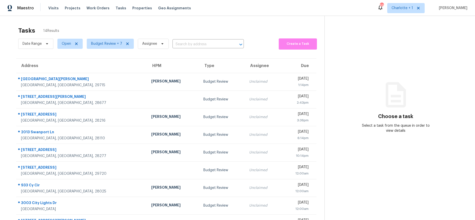
click at [147, 71] on th "HPM" at bounding box center [173, 66] width 52 height 14
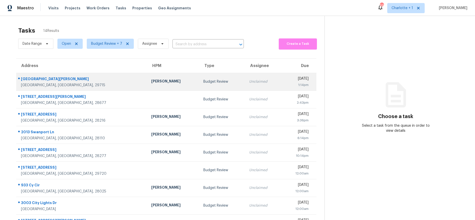
click at [87, 76] on td "[STREET_ADDRESS][PERSON_NAME]" at bounding box center [81, 82] width 131 height 18
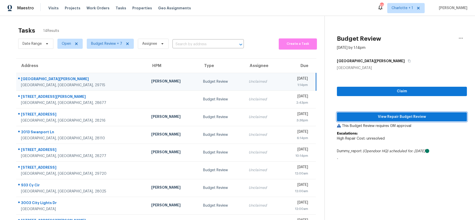
click at [369, 117] on span "View Repair Budget Review" at bounding box center [402, 117] width 122 height 6
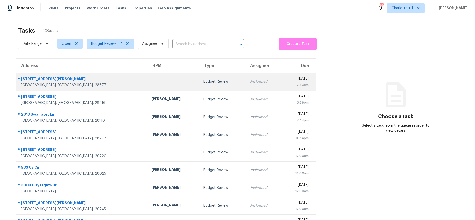
click at [147, 87] on td at bounding box center [173, 82] width 52 height 18
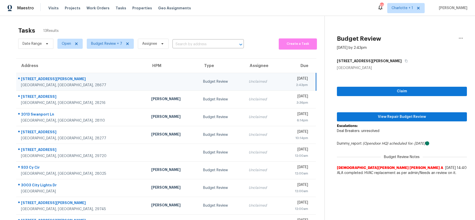
click at [203, 80] on div "Budget Review" at bounding box center [221, 81] width 37 height 5
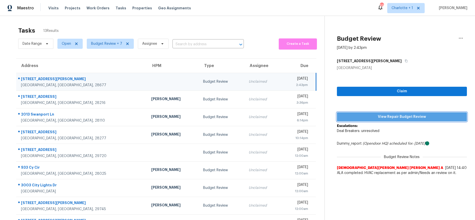
click at [376, 113] on button "View Repair Budget Review" at bounding box center [402, 116] width 130 height 9
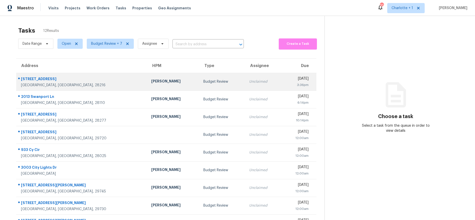
click at [151, 80] on div "[PERSON_NAME]" at bounding box center [173, 82] width 44 height 6
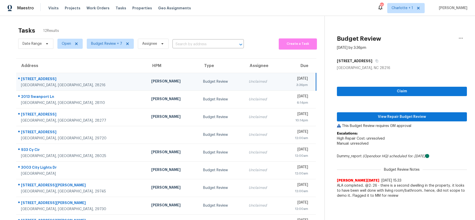
drag, startPoint x: 100, startPoint y: 26, endPoint x: 97, endPoint y: 29, distance: 4.6
click at [100, 26] on div "Tasks 12 Results" at bounding box center [171, 30] width 306 height 13
click at [151, 80] on div "[PERSON_NAME]" at bounding box center [173, 82] width 44 height 6
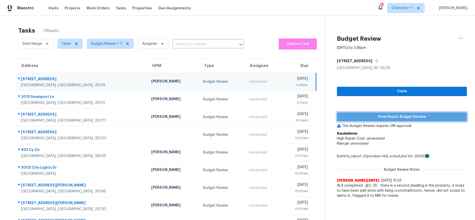
click at [366, 119] on span "View Repair Budget Review" at bounding box center [402, 117] width 122 height 6
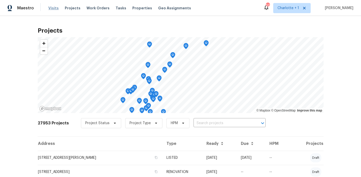
click at [52, 8] on span "Visits" at bounding box center [53, 8] width 10 height 5
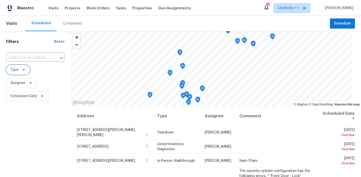
click at [22, 71] on icon at bounding box center [24, 70] width 4 height 4
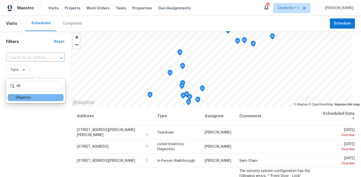
type input "dil"
click at [17, 97] on label "Diligence" at bounding box center [19, 97] width 21 height 5
click at [12, 97] on input "Diligence" at bounding box center [10, 96] width 3 height 3
checkbox input "true"
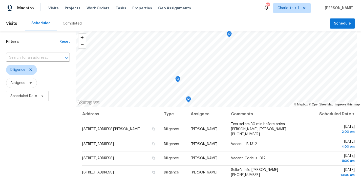
click at [32, 126] on div "Filters Reset ​ Diligence Assignee Scheduled Date" at bounding box center [38, 139] width 76 height 217
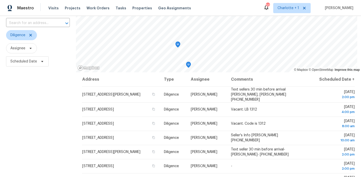
scroll to position [34, 0]
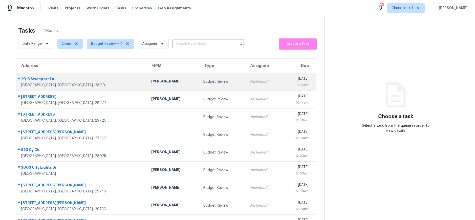
click at [199, 77] on td "Budget Review" at bounding box center [222, 82] width 46 height 18
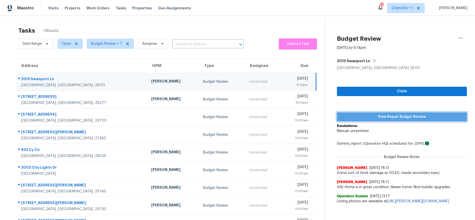
click at [377, 116] on span "View Repair Budget Review" at bounding box center [402, 117] width 122 height 6
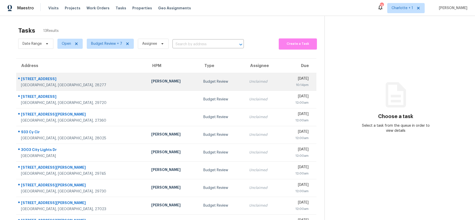
click at [92, 80] on div "[STREET_ADDRESS]" at bounding box center [82, 79] width 122 height 6
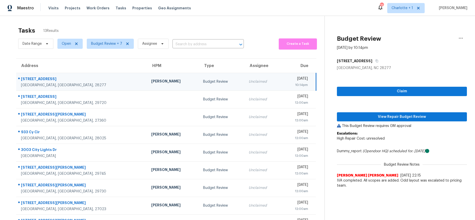
click at [147, 77] on td "[PERSON_NAME]" at bounding box center [173, 82] width 52 height 18
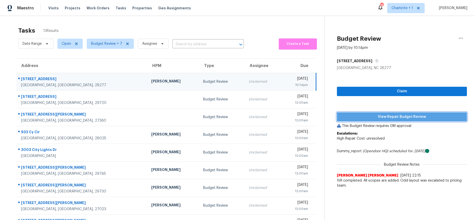
click at [362, 120] on span "View Repair Budget Review" at bounding box center [402, 117] width 122 height 6
